Goal: Register for event/course

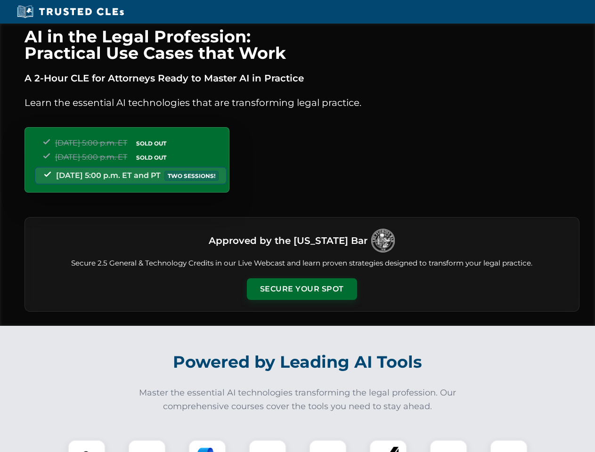
click at [301, 289] on button "Secure Your Spot" at bounding box center [302, 289] width 110 height 22
click at [87, 446] on img at bounding box center [86, 458] width 27 height 27
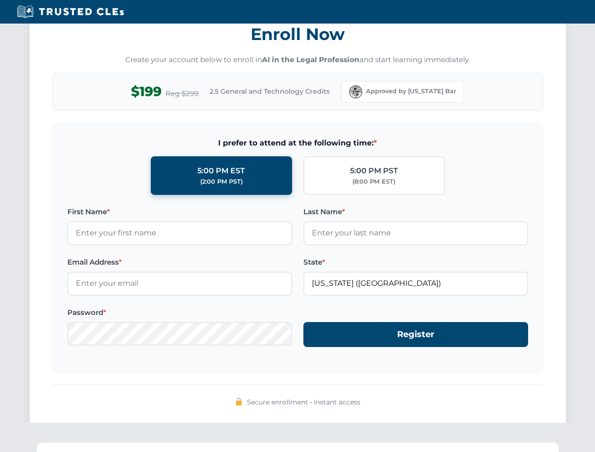
scroll to position [925, 0]
